Goal: Task Accomplishment & Management: Use online tool/utility

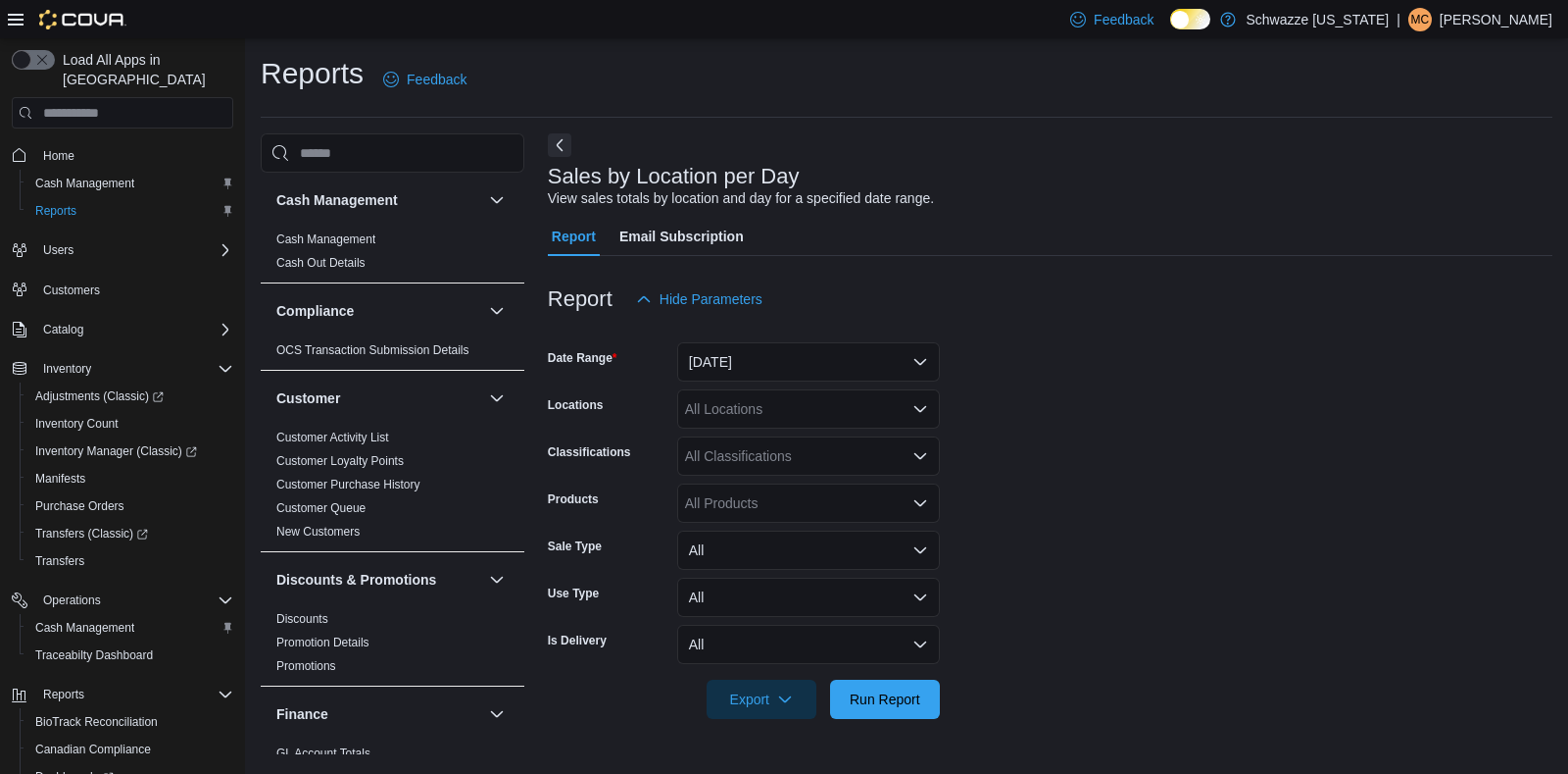
scroll to position [1394, 0]
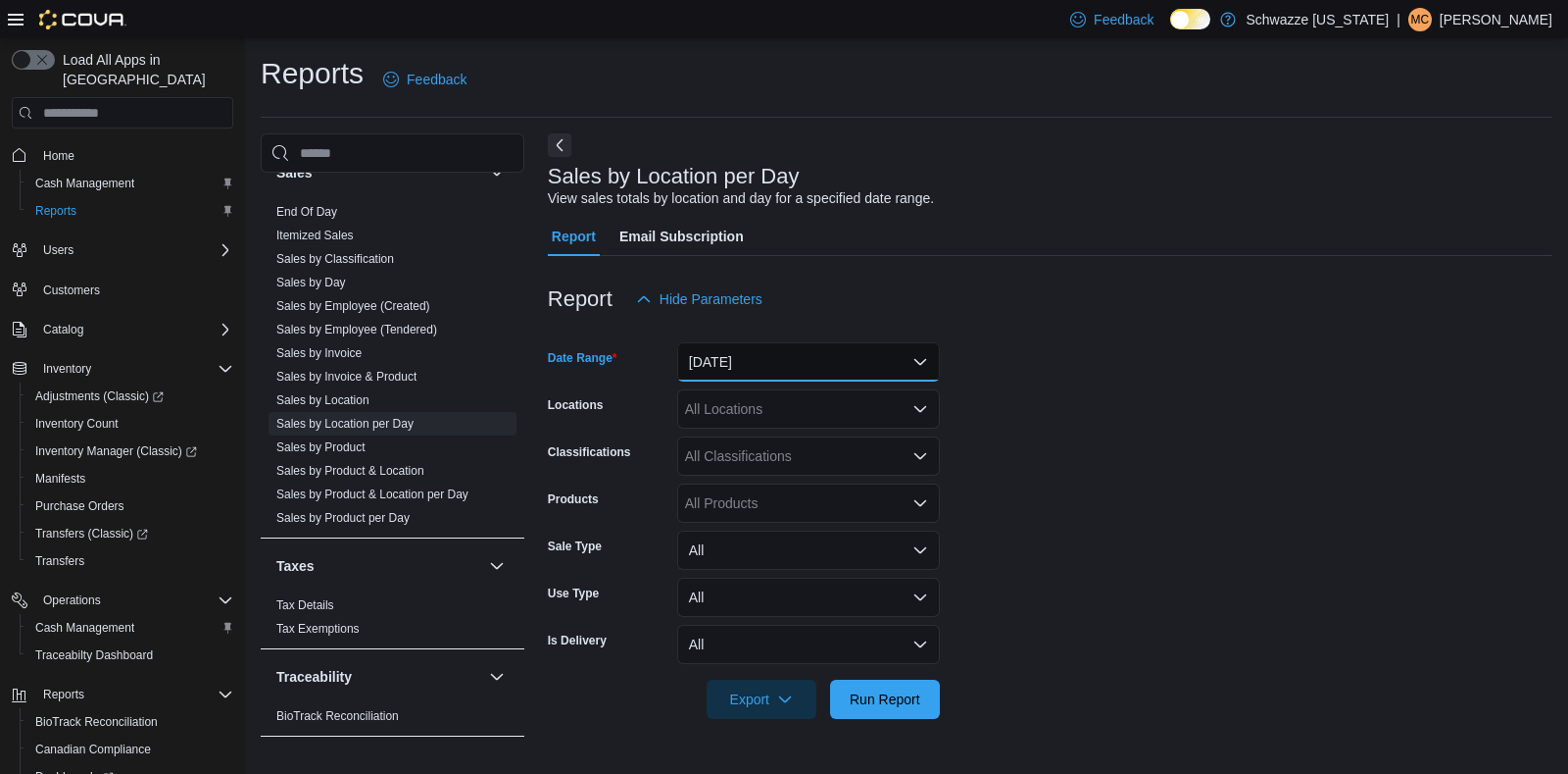
click at [873, 370] on button "[DATE]" at bounding box center [808, 362] width 262 height 40
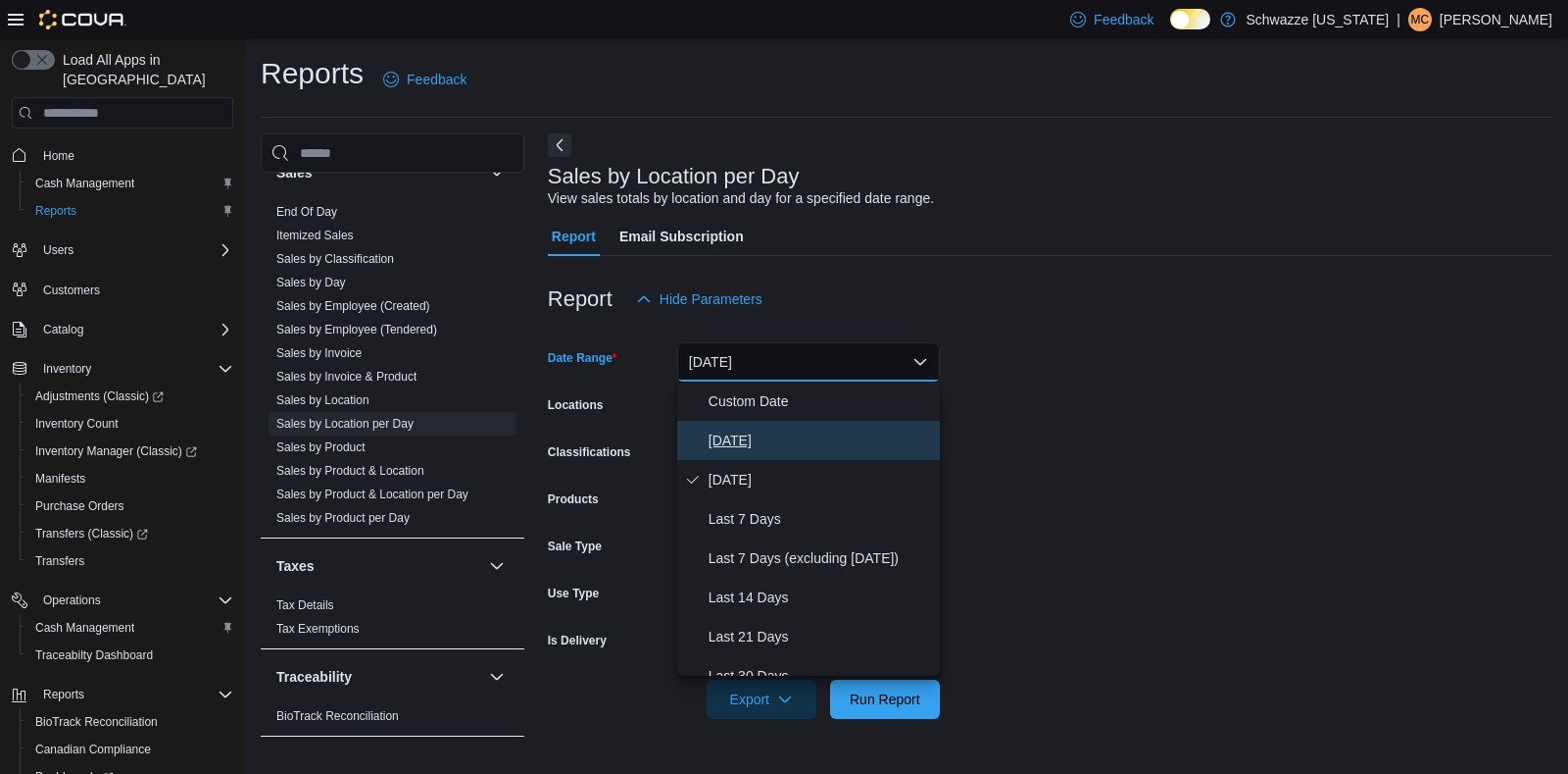
click at [788, 443] on span "[DATE]" at bounding box center [820, 440] width 224 height 24
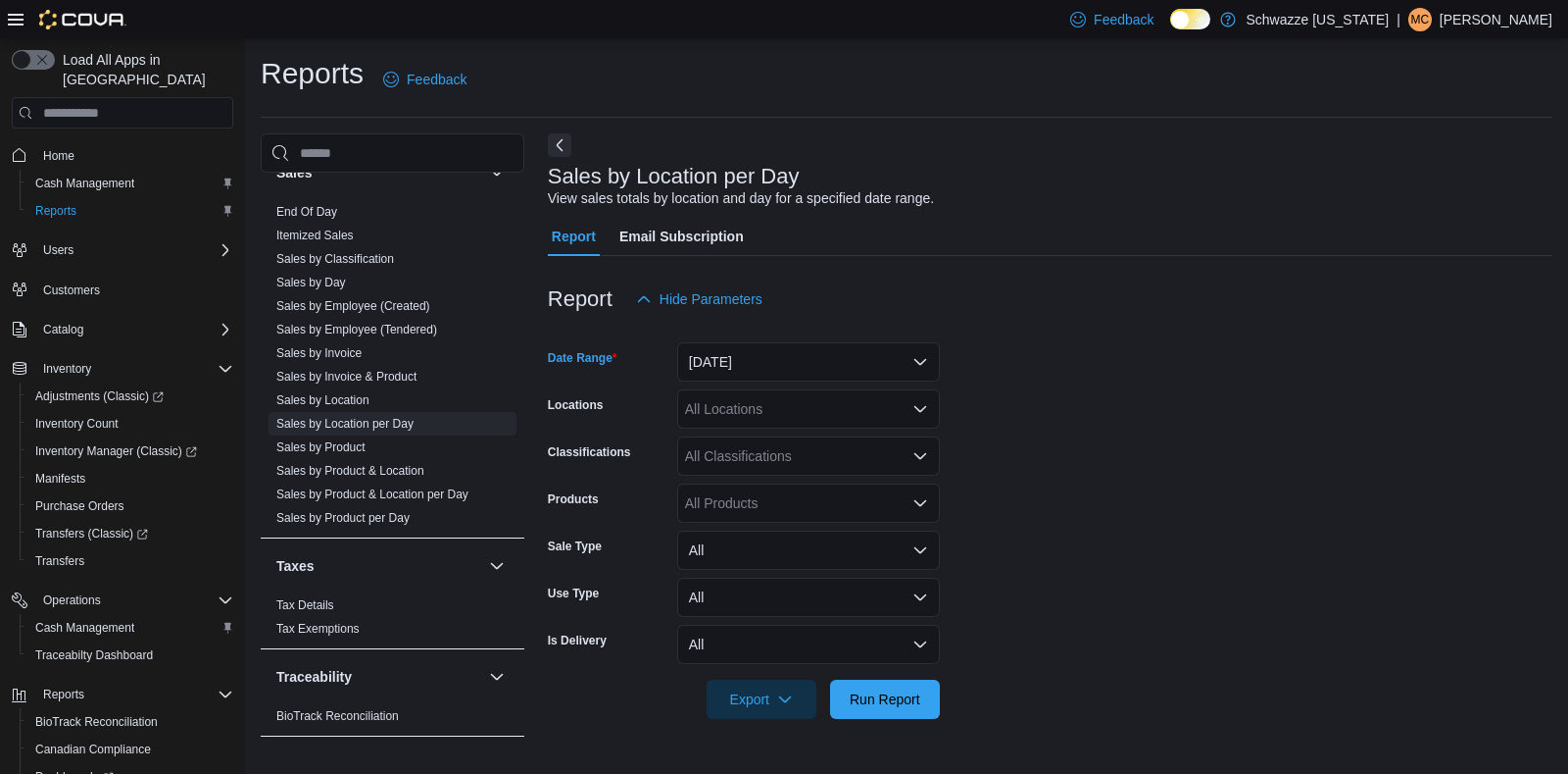
click at [822, 404] on div "All Locations" at bounding box center [808, 409] width 262 height 40
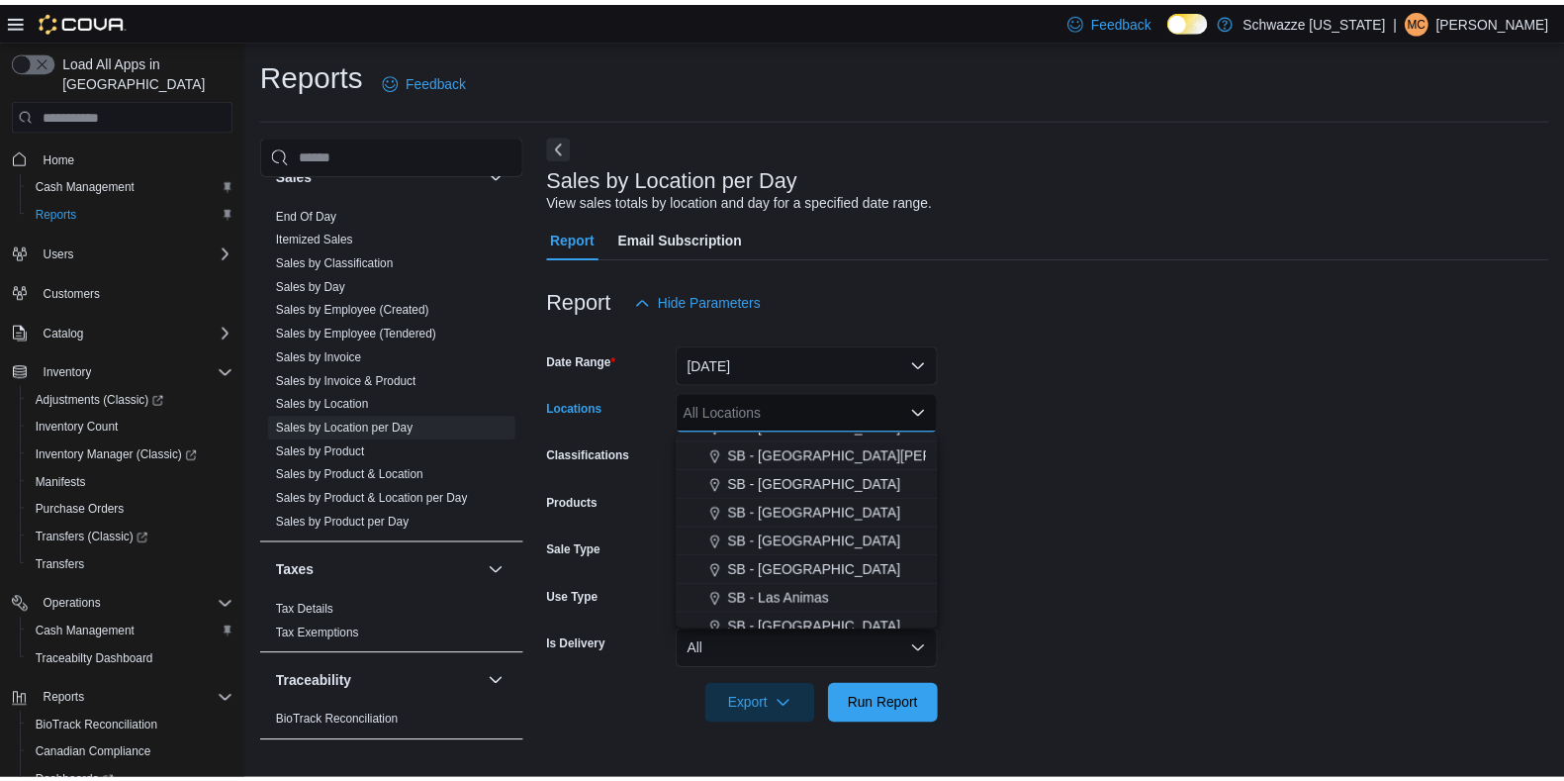
scroll to position [536, 0]
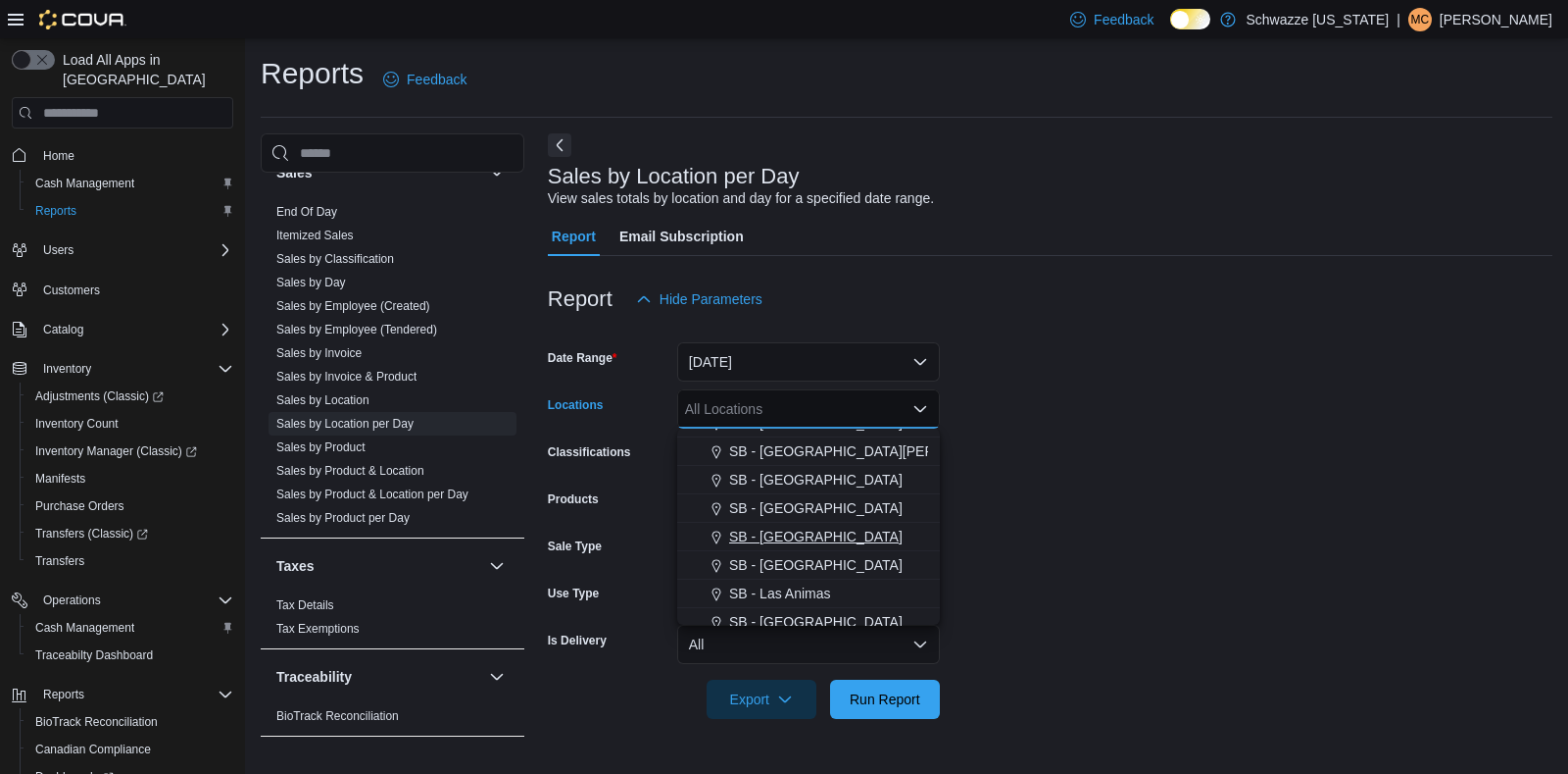
click at [799, 531] on span "SB - [GEOGRAPHIC_DATA]" at bounding box center [815, 536] width 173 height 20
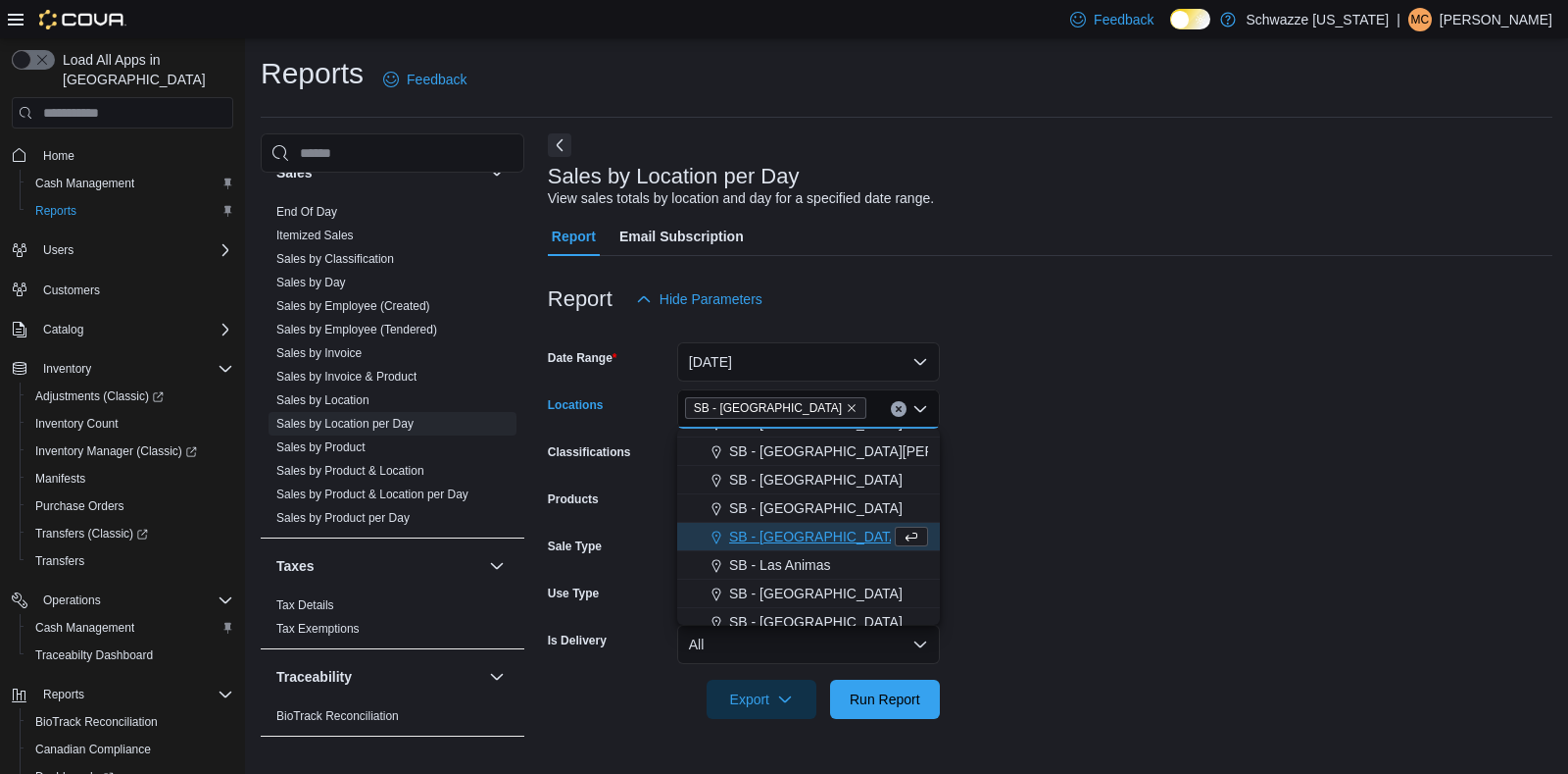
click at [1104, 534] on form "Date Range [DATE] Locations SB - [GEOGRAPHIC_DATA] Combo box. Selected. [GEOGRA…" at bounding box center [1050, 519] width 1004 height 400
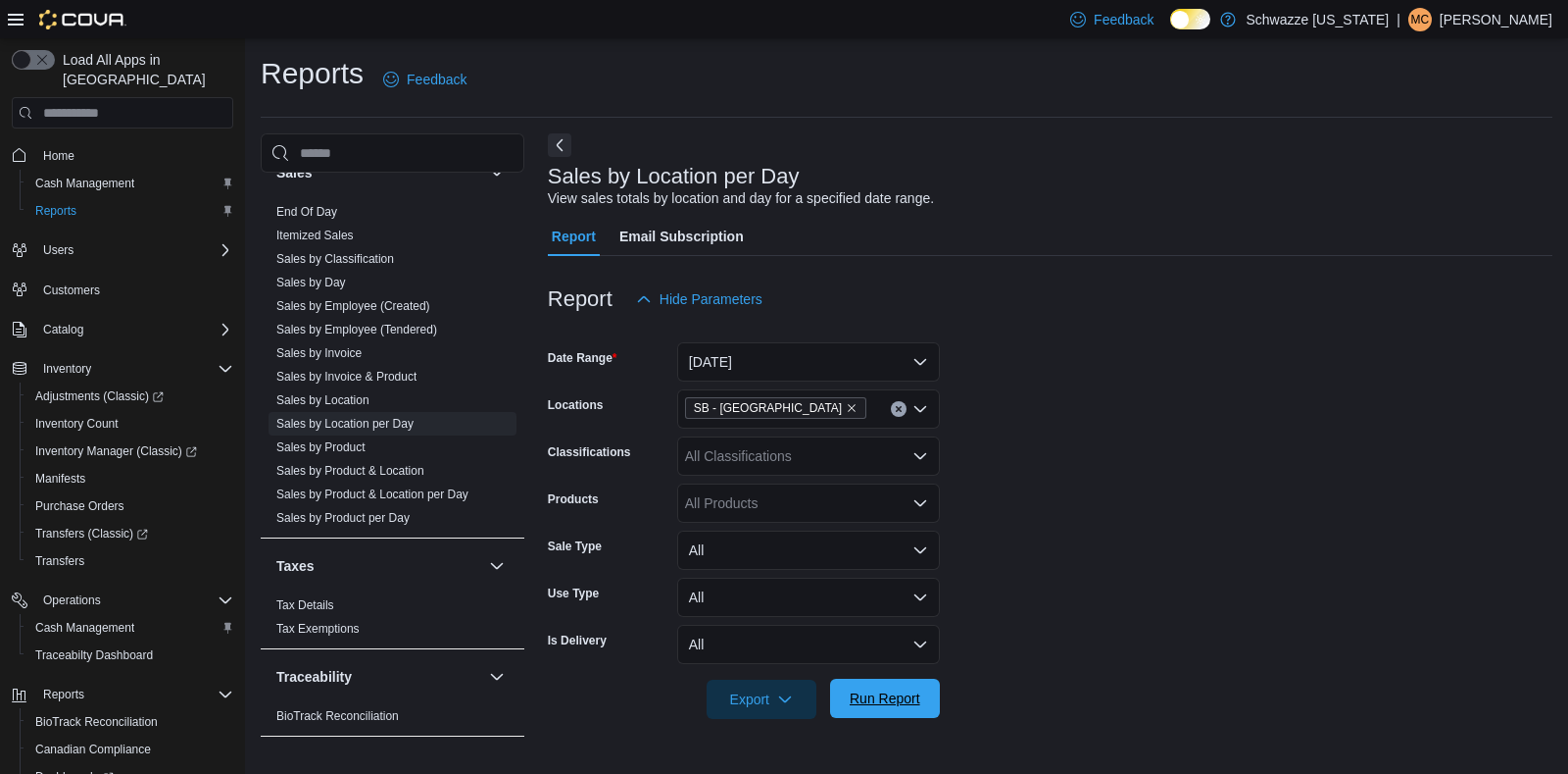
click at [873, 700] on span "Run Report" at bounding box center [885, 699] width 70 height 20
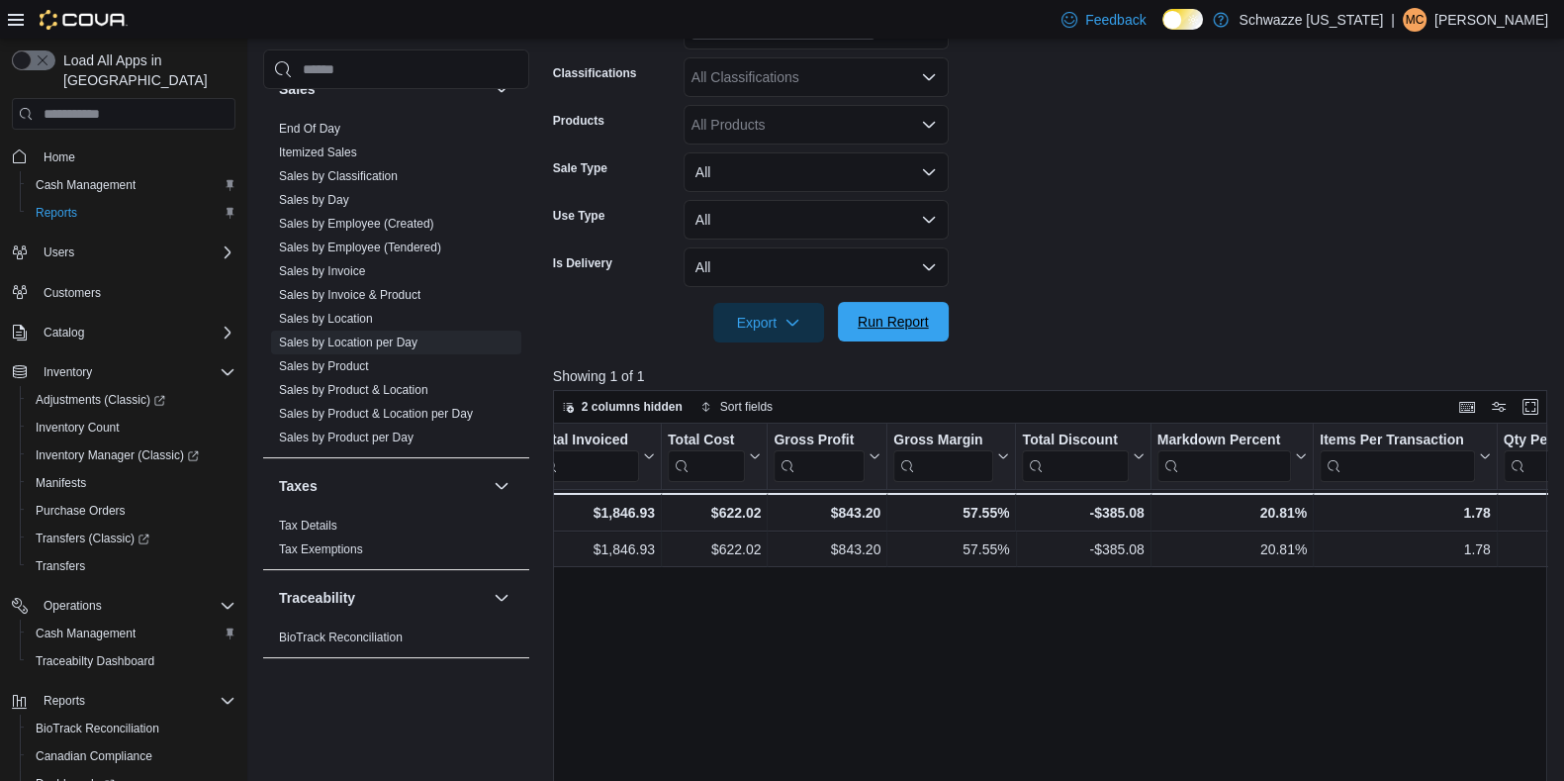
scroll to position [0, 1083]
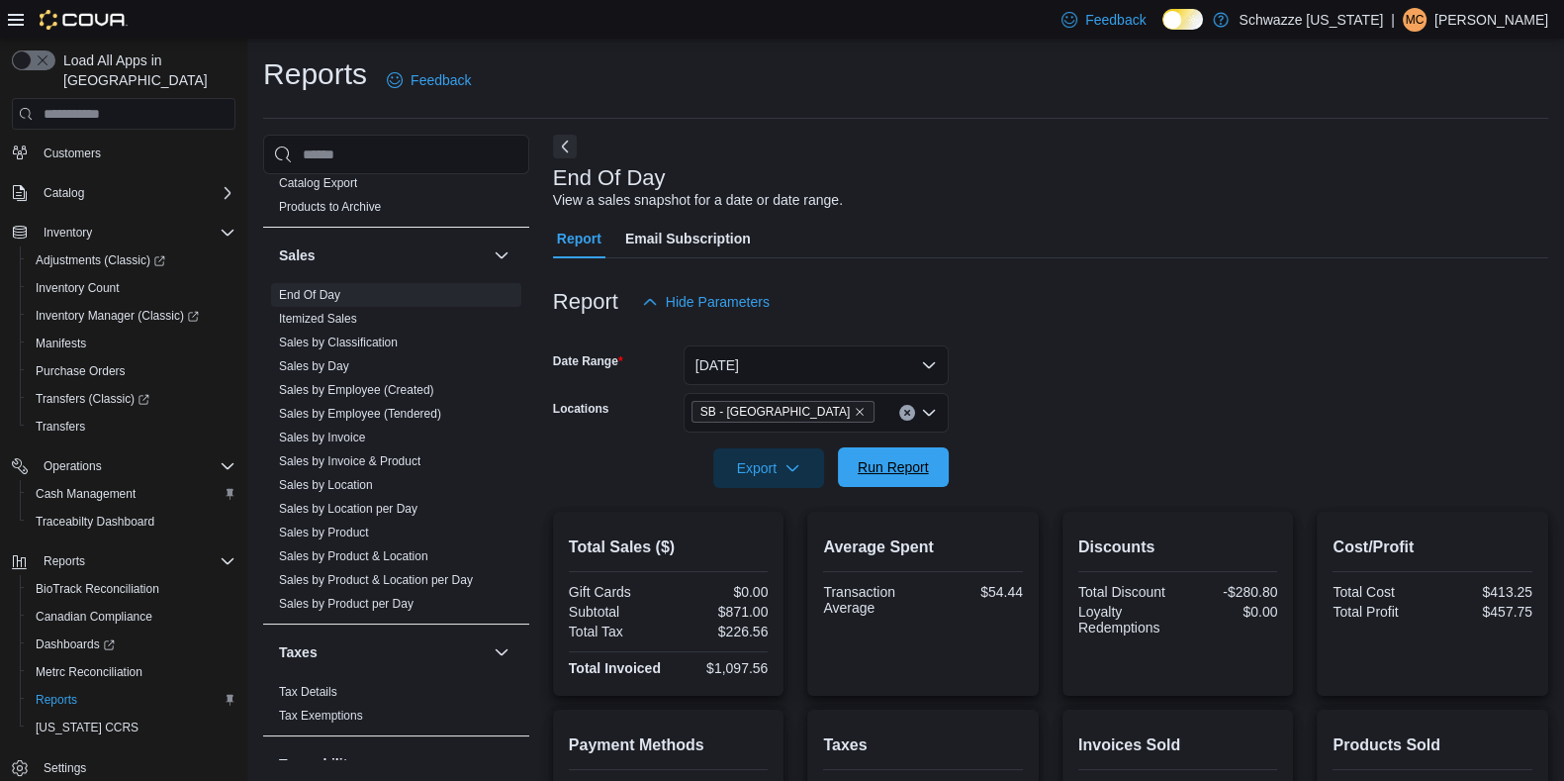
click at [915, 472] on span "Run Report" at bounding box center [893, 467] width 71 height 20
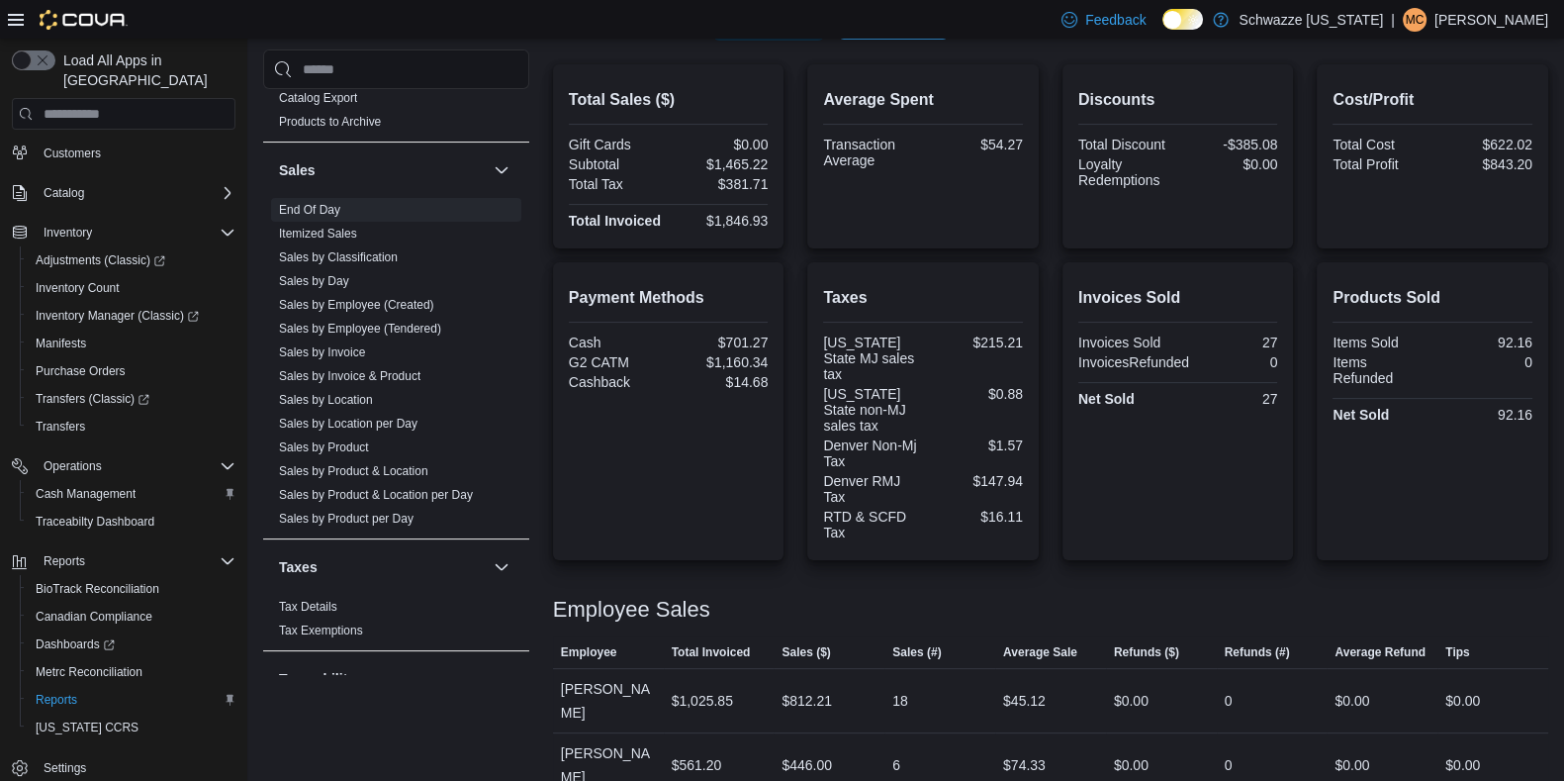
scroll to position [479, 0]
